Goal: Navigation & Orientation: Find specific page/section

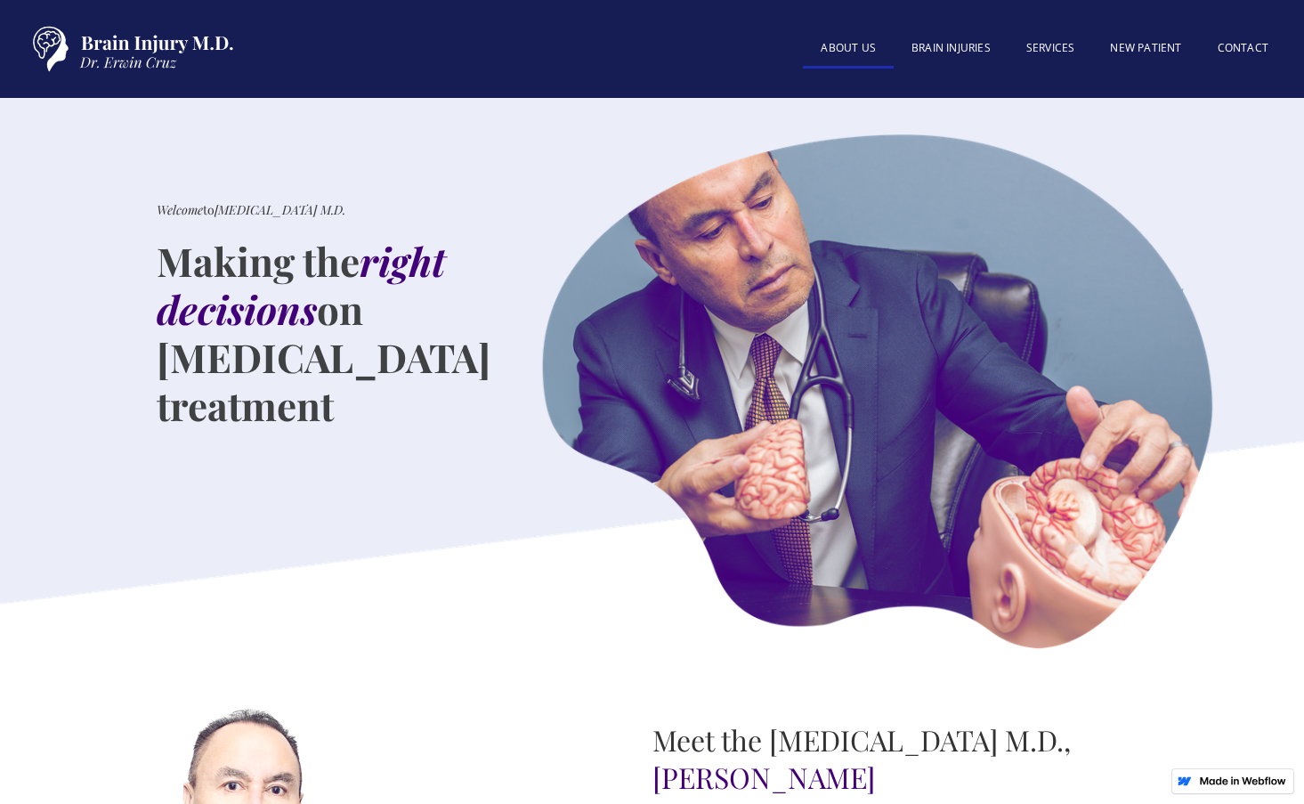
click at [856, 53] on link "About US" at bounding box center [848, 49] width 91 height 38
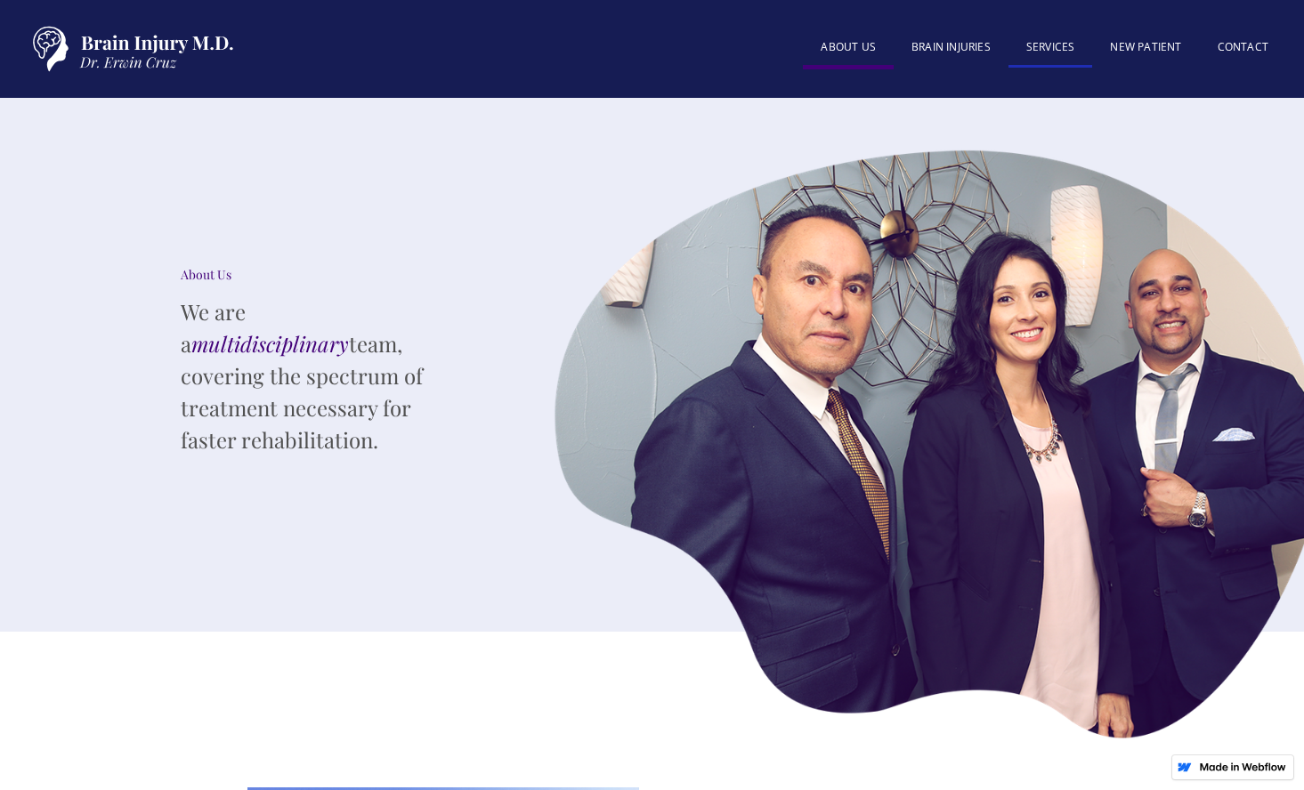
click at [1064, 48] on link "SERVICES" at bounding box center [1050, 48] width 85 height 38
